Goal: Information Seeking & Learning: Learn about a topic

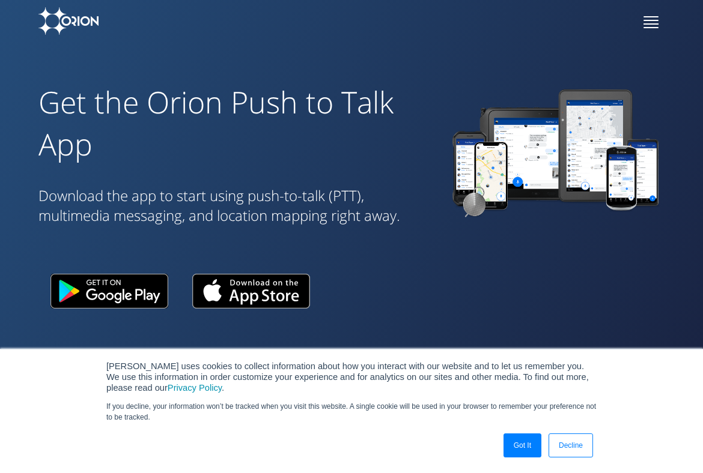
click at [656, 23] on span at bounding box center [651, 23] width 15 height 1
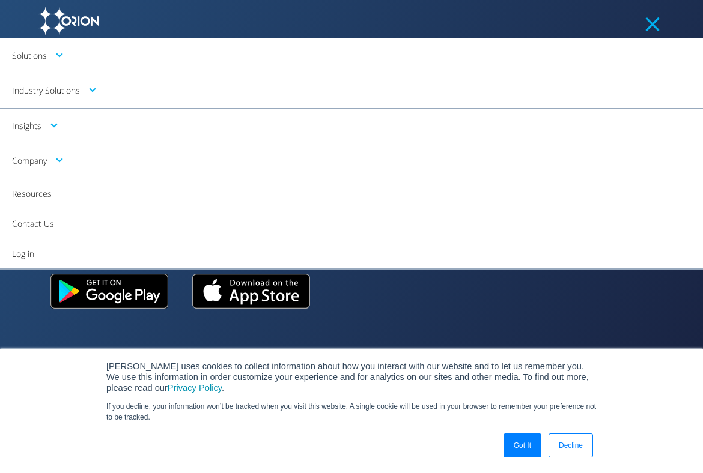
click at [49, 93] on link "Industry Solutions" at bounding box center [351, 90] width 703 height 35
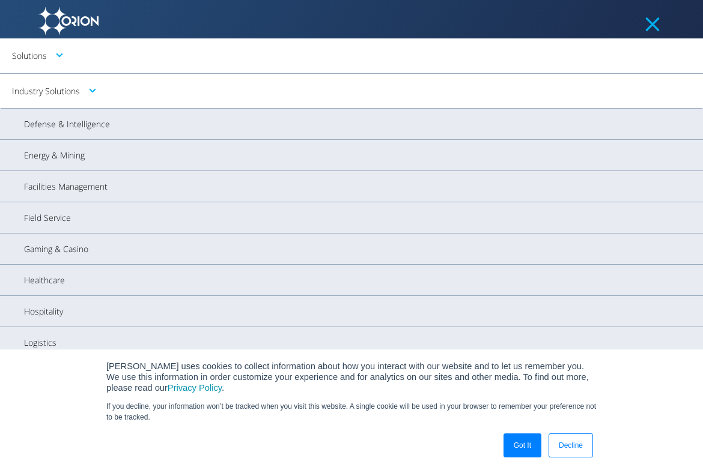
click at [57, 57] on link "Solutions" at bounding box center [351, 55] width 703 height 35
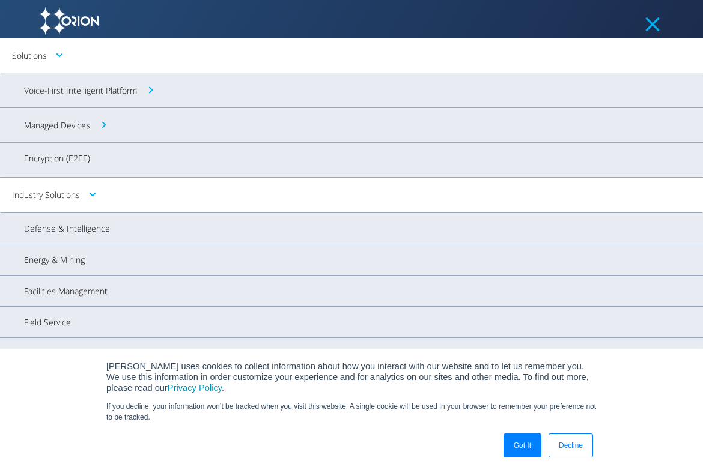
click at [49, 212] on link "Industry Solutions" at bounding box center [351, 195] width 703 height 35
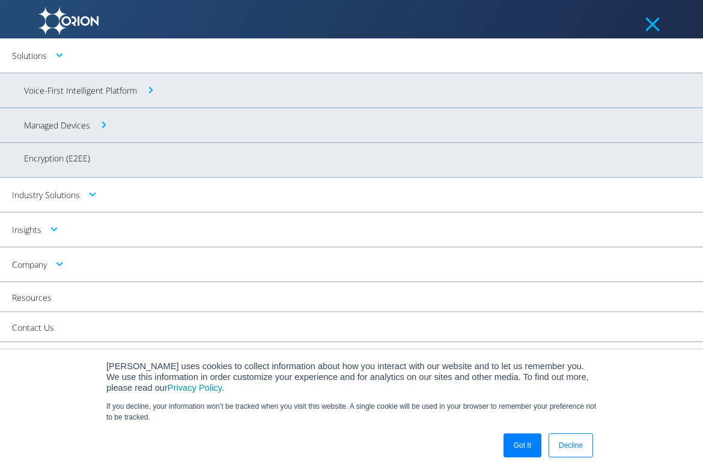
click at [123, 91] on link "Voice-First Intelligent Platform" at bounding box center [351, 90] width 703 height 34
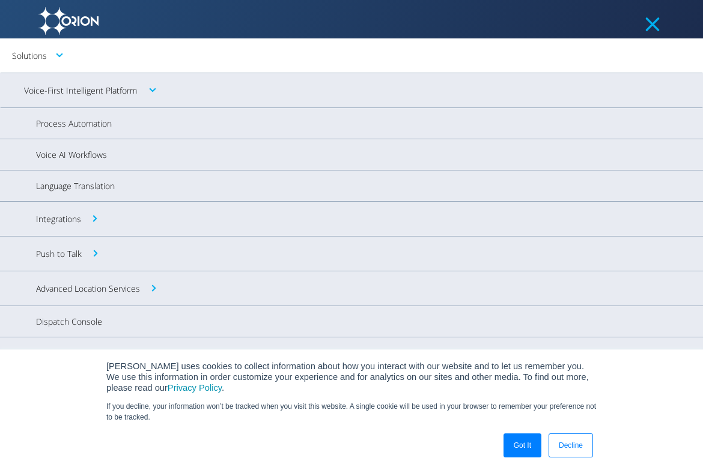
click at [65, 252] on link "Push to Talk" at bounding box center [351, 254] width 703 height 34
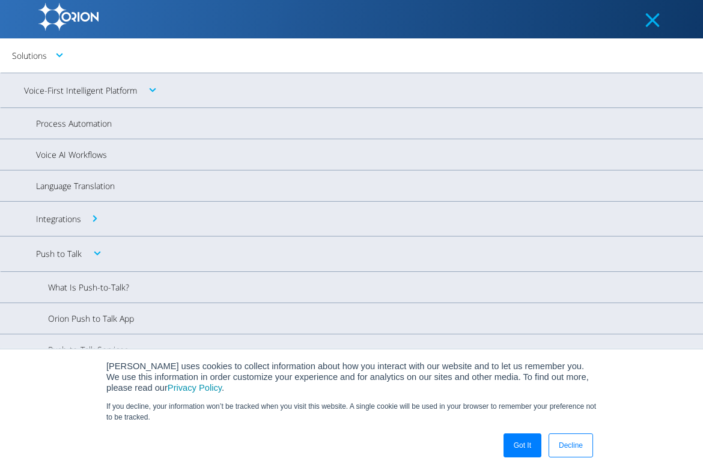
scroll to position [293, 0]
click at [520, 445] on link "Got It" at bounding box center [523, 446] width 38 height 24
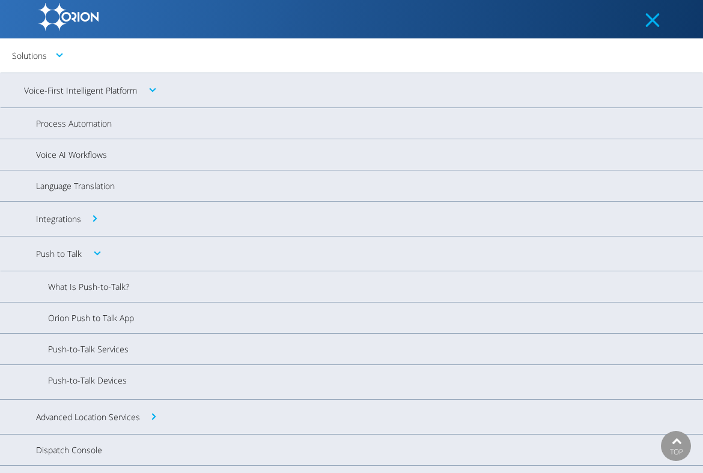
click at [64, 449] on link "Dispatch Console" at bounding box center [351, 450] width 703 height 31
click at [90, 217] on link "Integrations" at bounding box center [351, 219] width 703 height 34
click at [84, 220] on link "Integrations" at bounding box center [351, 219] width 703 height 34
click at [88, 224] on link "Integrations" at bounding box center [351, 219] width 703 height 34
click at [87, 251] on link "Native Integrations" at bounding box center [351, 252] width 703 height 31
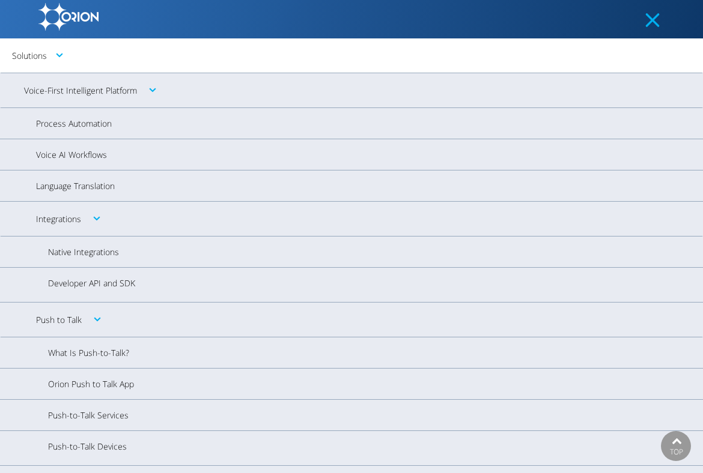
click at [102, 439] on link "Push-to-Talk Devices" at bounding box center [351, 448] width 703 height 34
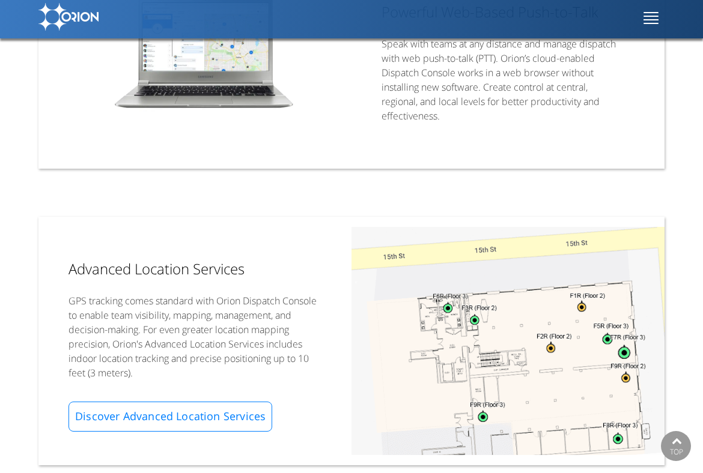
scroll to position [655, 0]
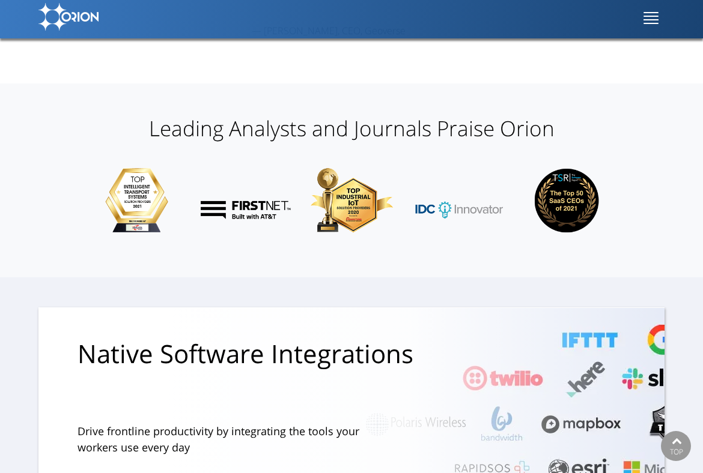
scroll to position [1759, 0]
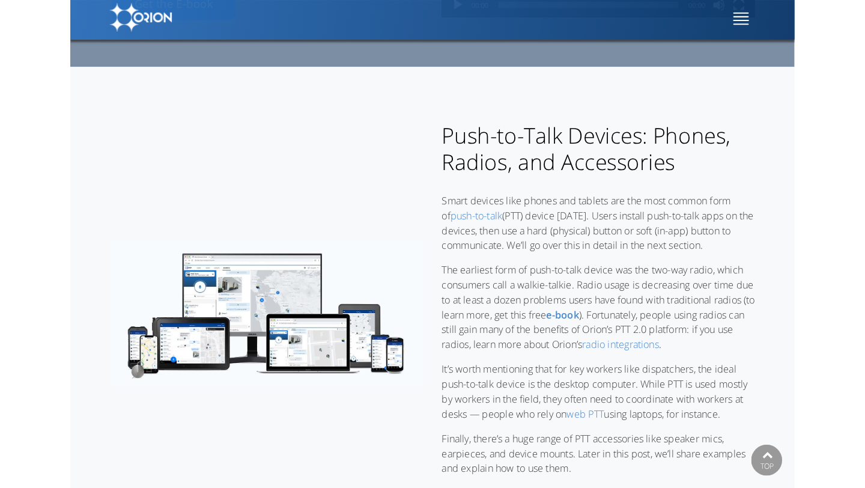
scroll to position [223, 0]
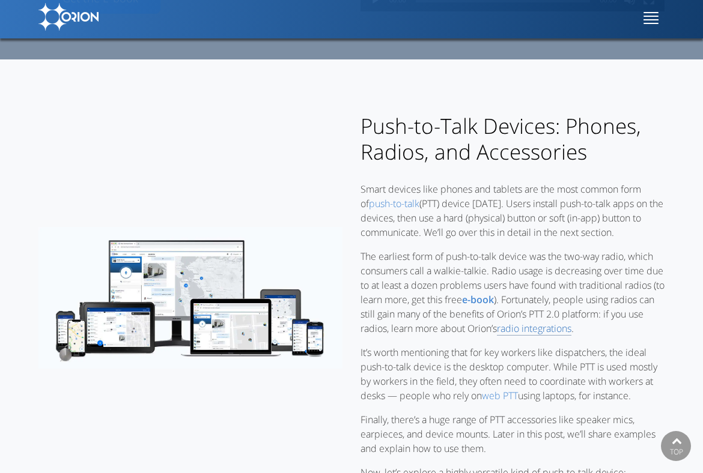
click at [571, 336] on link "radio integrations" at bounding box center [534, 329] width 75 height 14
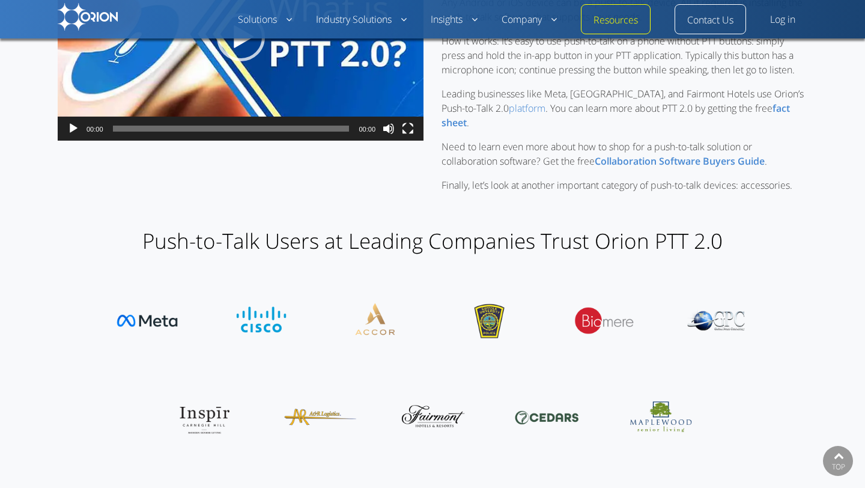
scroll to position [1163, 0]
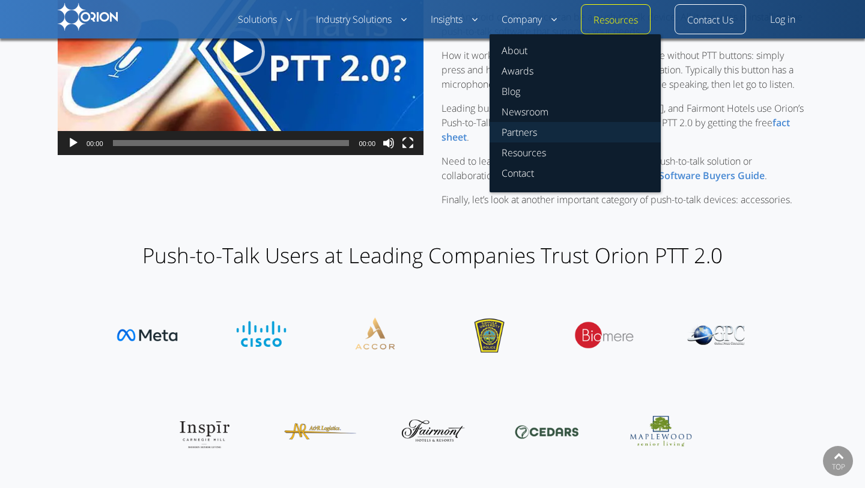
click at [508, 126] on link "Partners" at bounding box center [575, 132] width 171 height 20
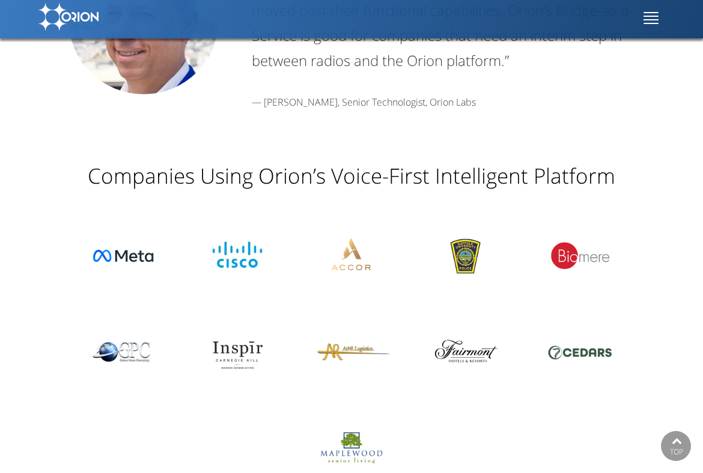
scroll to position [2211, 0]
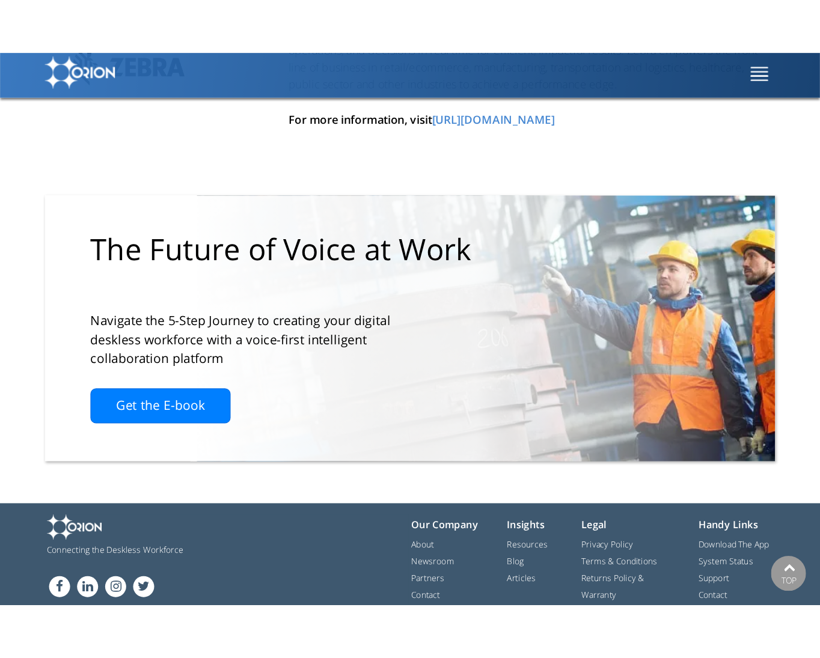
scroll to position [4951, 0]
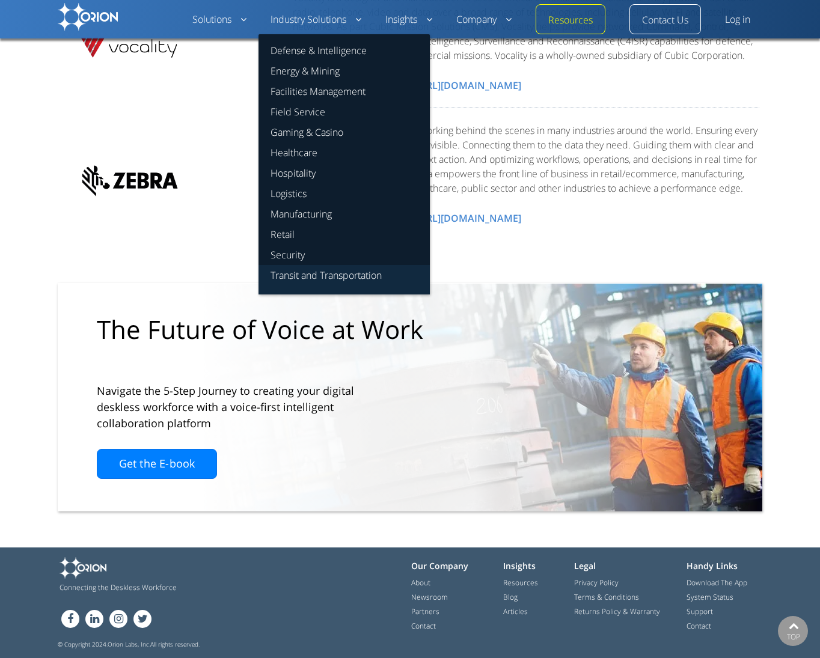
click at [300, 279] on link "Transit and Transportation" at bounding box center [343, 279] width 171 height 29
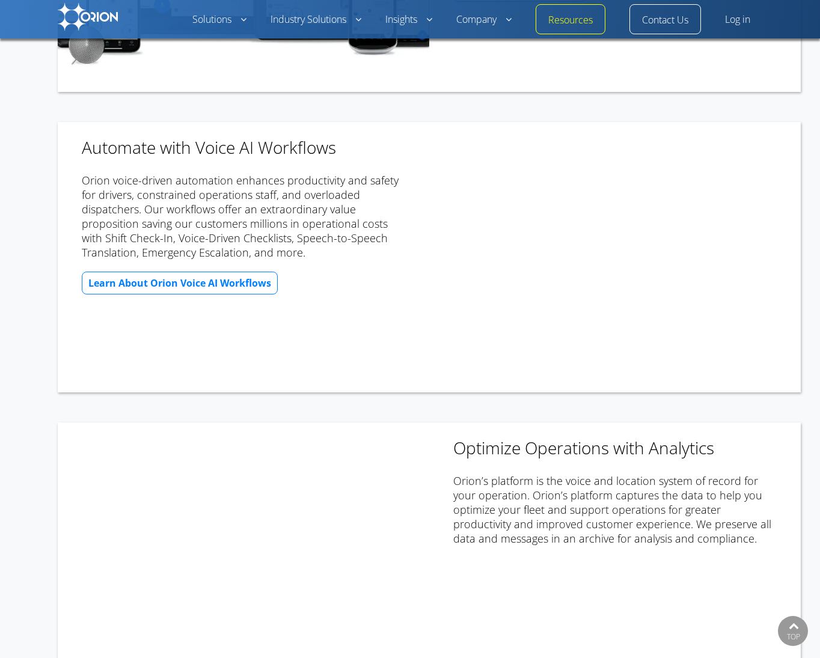
scroll to position [631, 0]
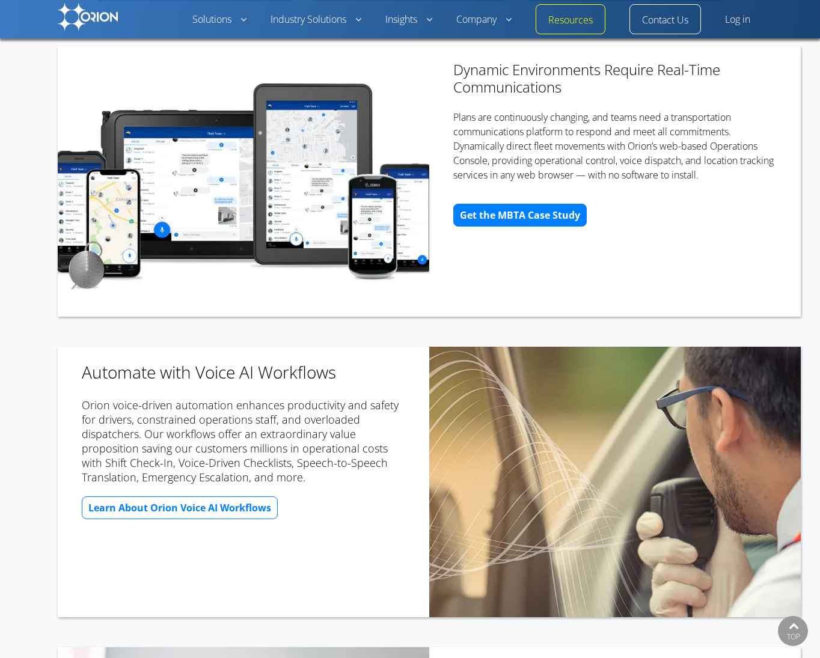
click at [544, 215] on span "Get the MBTA Case Study" at bounding box center [520, 215] width 120 height 10
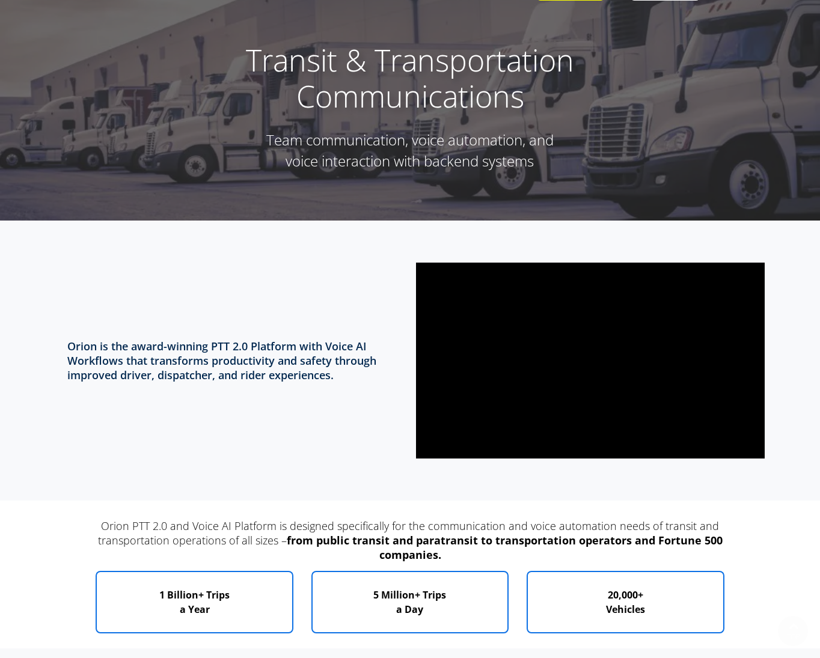
scroll to position [0, 0]
